Goal: Use online tool/utility: Utilize a website feature to perform a specific function

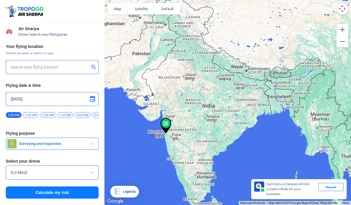
type input "Navi [GEOGRAPHIC_DATA], [GEOGRAPHIC_DATA], [GEOGRAPHIC_DATA]"
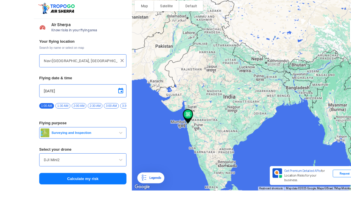
scroll to position [19, 0]
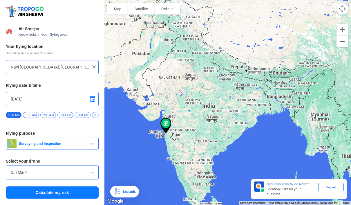
click at [85, 141] on span "Surveying and Inspection" at bounding box center [53, 143] width 72 height 5
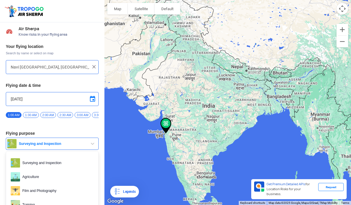
scroll to position [21, 0]
click at [64, 170] on div at bounding box center [175, 102] width 351 height 205
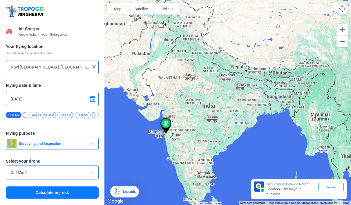
click at [92, 169] on span at bounding box center [92, 172] width 7 height 7
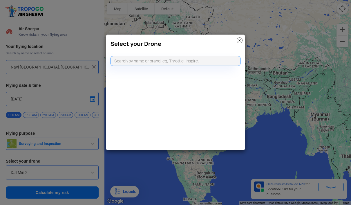
click at [240, 39] on img at bounding box center [240, 40] width 6 height 6
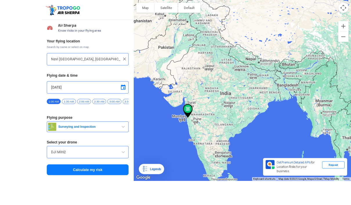
scroll to position [0, 0]
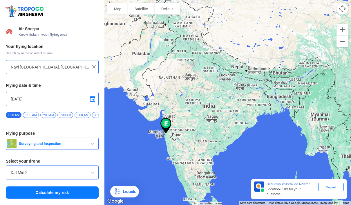
click at [77, 195] on button "Calculate my risk" at bounding box center [52, 192] width 93 height 12
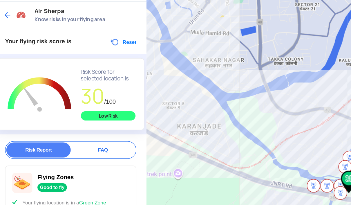
click at [84, 47] on button "Reset" at bounding box center [88, 50] width 18 height 7
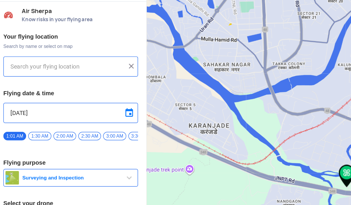
type input "Navi [GEOGRAPHIC_DATA], [GEOGRAPHIC_DATA], [GEOGRAPHIC_DATA]"
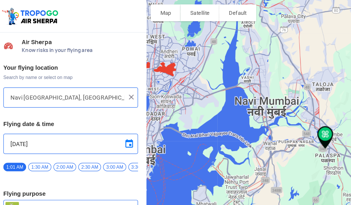
scroll to position [7, 0]
click at [14, 63] on input "Navi [GEOGRAPHIC_DATA], [GEOGRAPHIC_DATA], [GEOGRAPHIC_DATA]" at bounding box center [50, 66] width 79 height 7
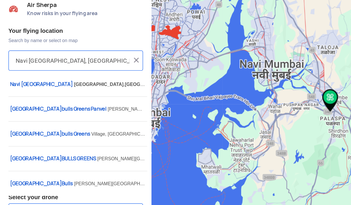
click at [93, 64] on img at bounding box center [94, 67] width 6 height 6
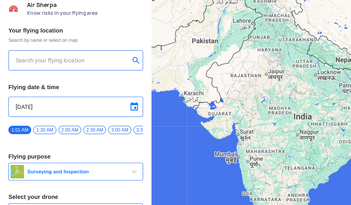
click at [13, 63] on input "text" at bounding box center [50, 66] width 79 height 7
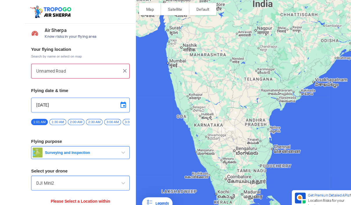
scroll to position [0, 0]
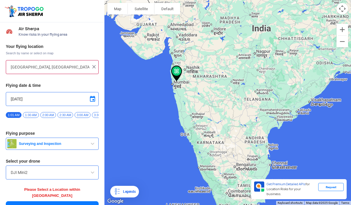
click at [177, 76] on div at bounding box center [227, 102] width 246 height 205
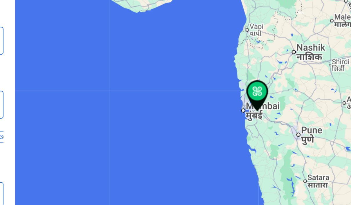
click at [109, 67] on div at bounding box center [227, 102] width 246 height 205
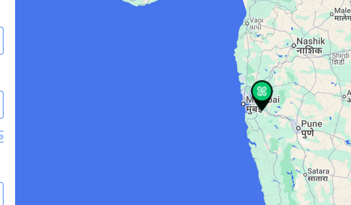
type input "[GEOGRAPHIC_DATA], [GEOGRAPHIC_DATA], [GEOGRAPHIC_DATA]"
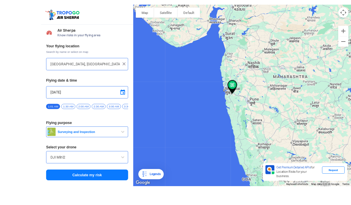
scroll to position [9, 0]
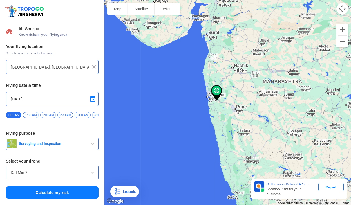
click at [54, 63] on input "[GEOGRAPHIC_DATA], [GEOGRAPHIC_DATA], [GEOGRAPHIC_DATA]" at bounding box center [50, 66] width 79 height 7
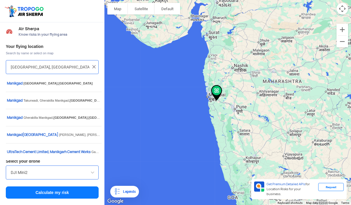
click at [93, 60] on div "[GEOGRAPHIC_DATA], [GEOGRAPHIC_DATA], [GEOGRAPHIC_DATA]" at bounding box center [52, 67] width 93 height 14
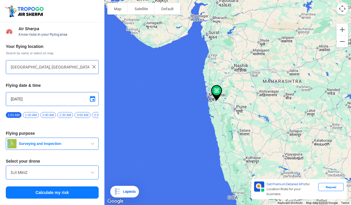
click at [92, 64] on img at bounding box center [94, 67] width 6 height 6
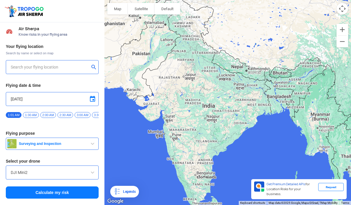
click at [67, 63] on input "text" at bounding box center [50, 66] width 79 height 7
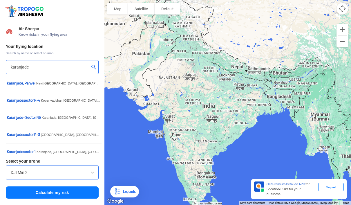
click at [95, 60] on div "karanjade" at bounding box center [52, 67] width 93 height 14
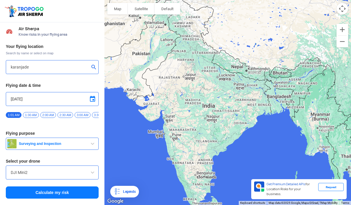
scroll to position [9, 0]
click at [94, 65] on button "submit" at bounding box center [94, 68] width 7 height 6
click at [95, 65] on button "submit" at bounding box center [94, 68] width 7 height 6
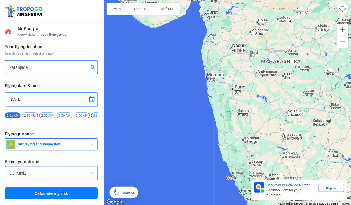
scroll to position [1, 0]
click at [31, 25] on div "Air Sherpa Know risks in your flying area" at bounding box center [52, 31] width 104 height 19
click at [34, 63] on input "karanjade" at bounding box center [50, 66] width 79 height 7
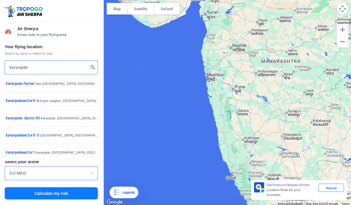
scroll to position [1, 0]
click at [37, 68] on input "karanjade" at bounding box center [50, 66] width 79 height 7
type input "karanjade navi mumbai"
click at [92, 62] on div "karanjade navi mumbai" at bounding box center [52, 67] width 93 height 14
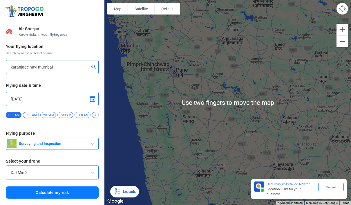
scroll to position [0, 0]
